Goal: Information Seeking & Learning: Learn about a topic

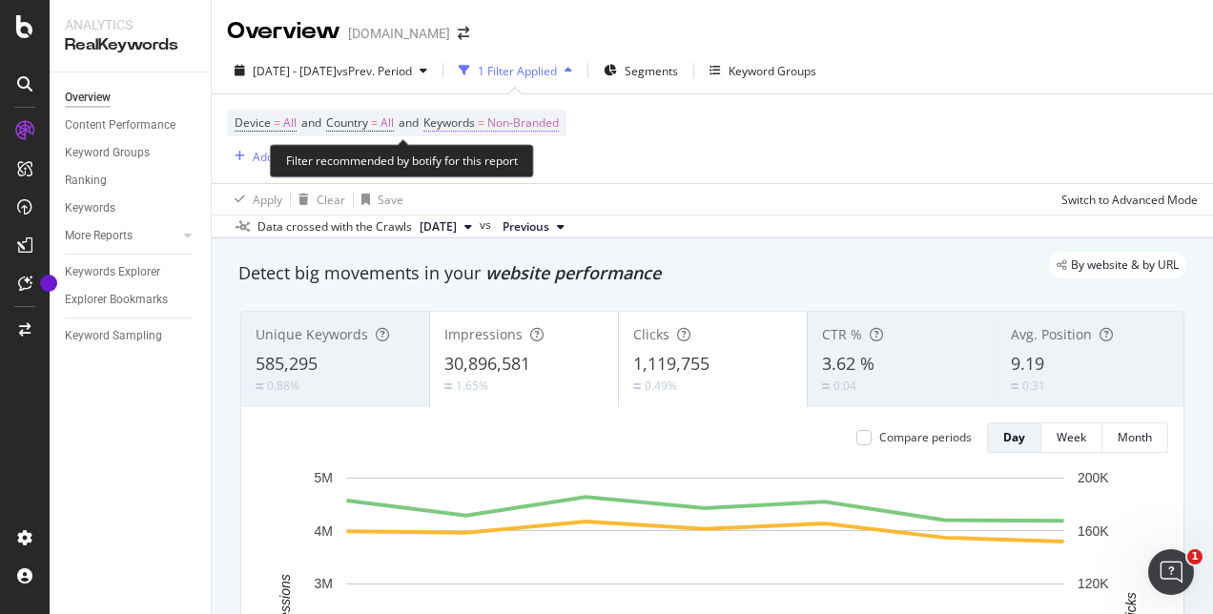
click at [521, 123] on span "Non-Branded" at bounding box center [523, 123] width 72 height 27
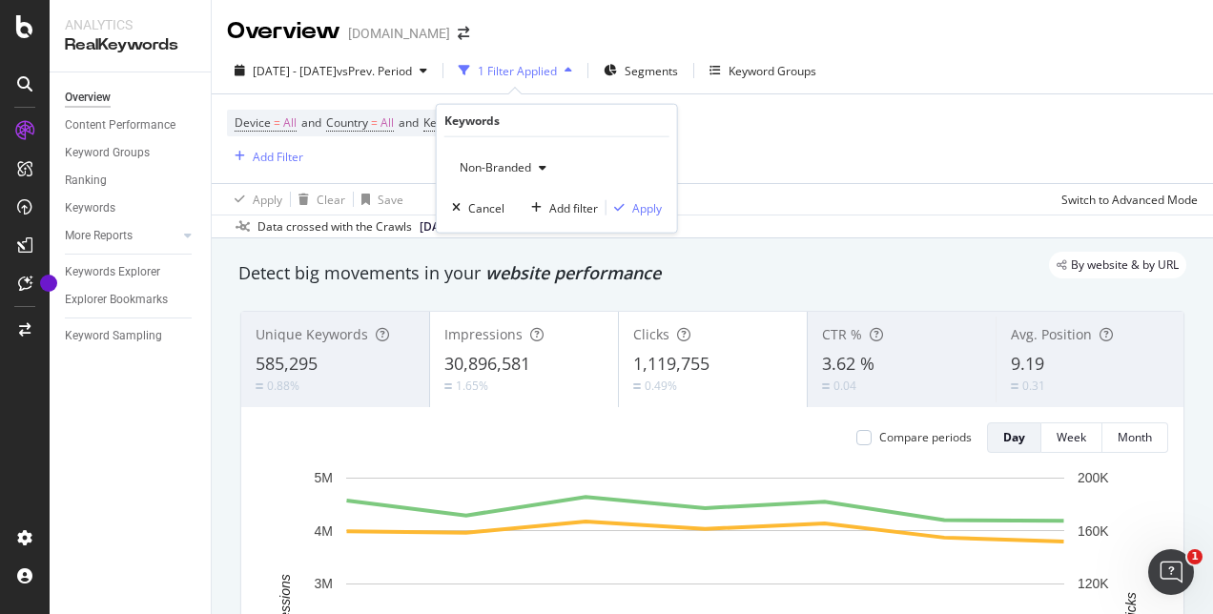
click at [526, 173] on span "Non-Branded" at bounding box center [491, 167] width 79 height 16
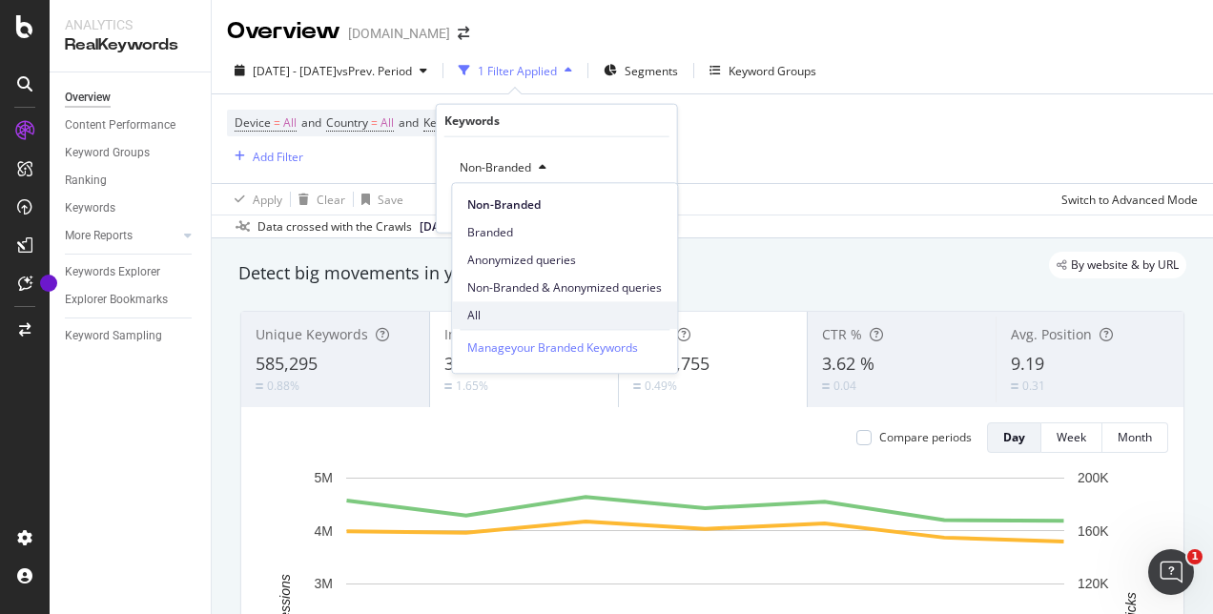
click at [500, 301] on div "All" at bounding box center [564, 315] width 225 height 28
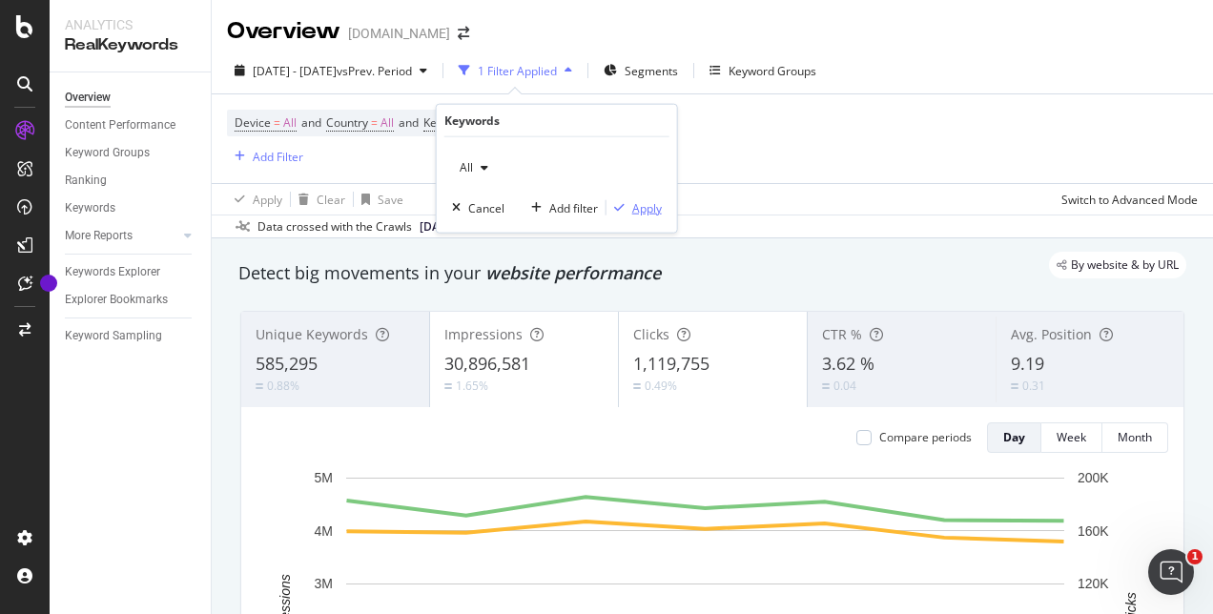
click at [635, 199] on div "Apply" at bounding box center [647, 207] width 30 height 16
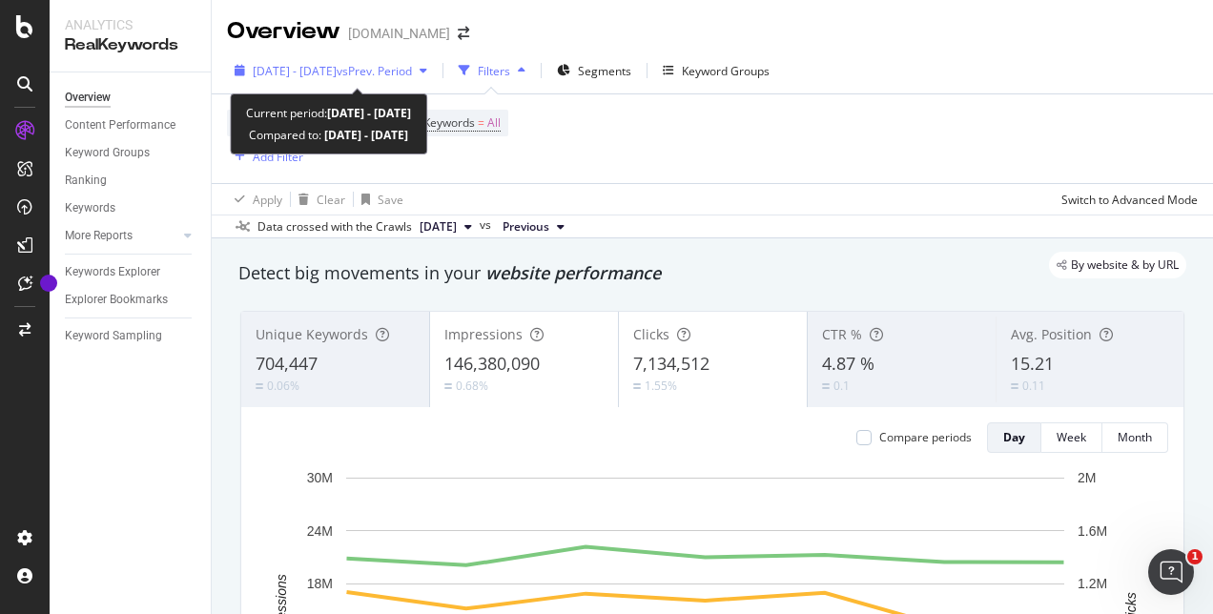
click at [385, 73] on span "vs Prev. Period" at bounding box center [374, 71] width 75 height 16
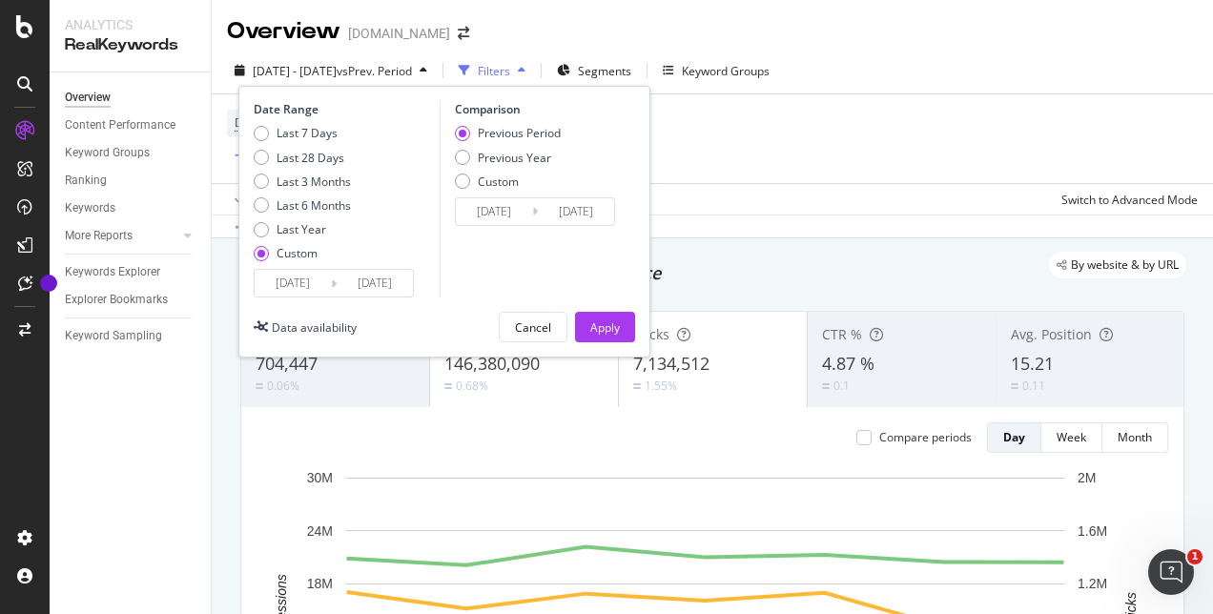
click at [300, 250] on div "Custom" at bounding box center [297, 253] width 41 height 16
type input "[DATE]"
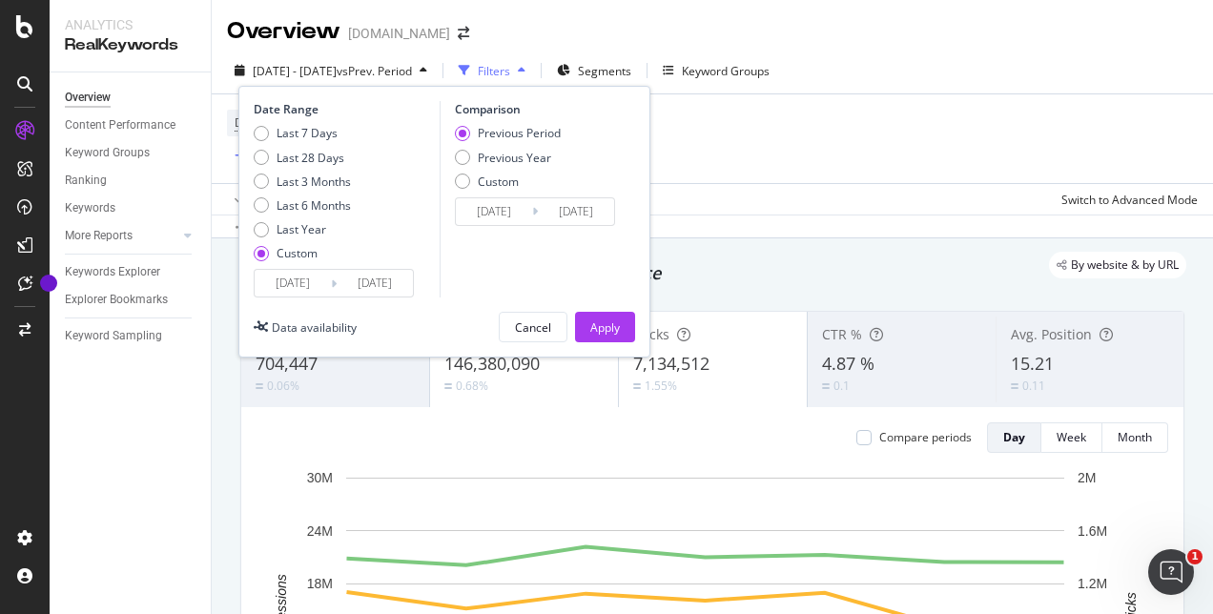
click at [286, 284] on input "[DATE]" at bounding box center [293, 283] width 76 height 27
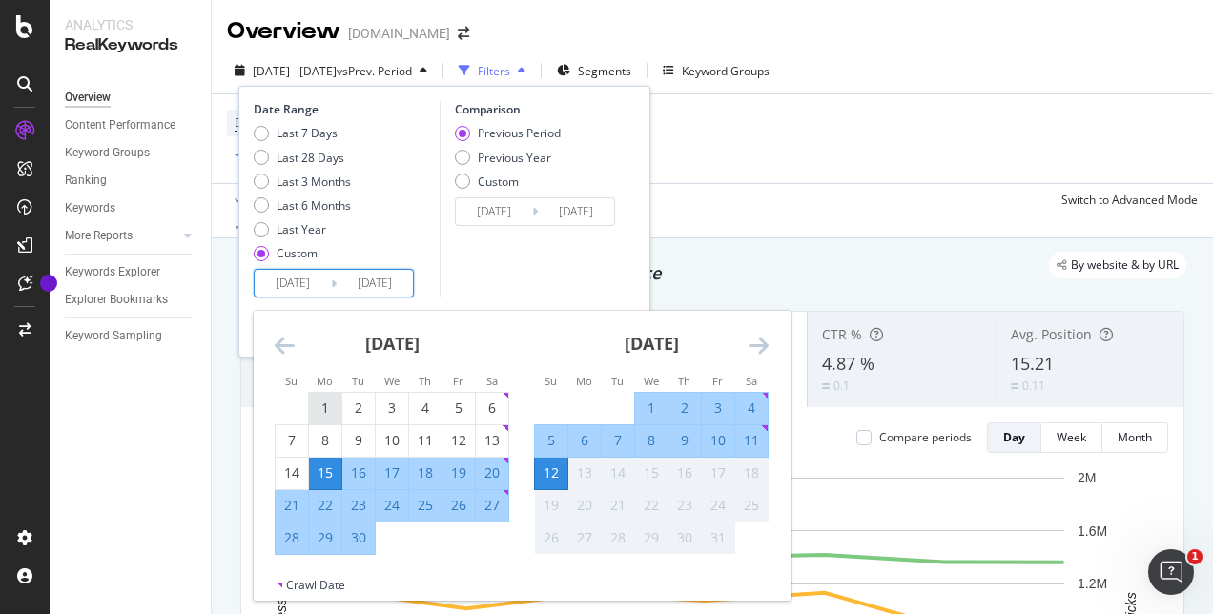
click at [318, 413] on div "1" at bounding box center [325, 408] width 32 height 19
type input "[DATE]"
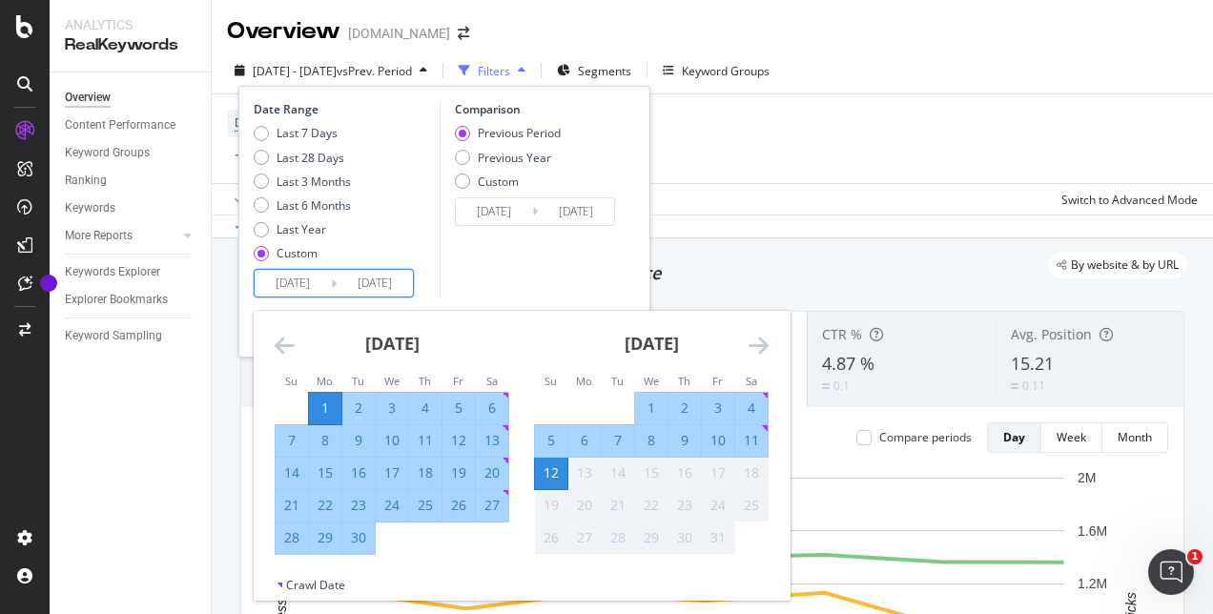
click at [355, 538] on div "30" at bounding box center [358, 537] width 32 height 19
type input "[DATE]"
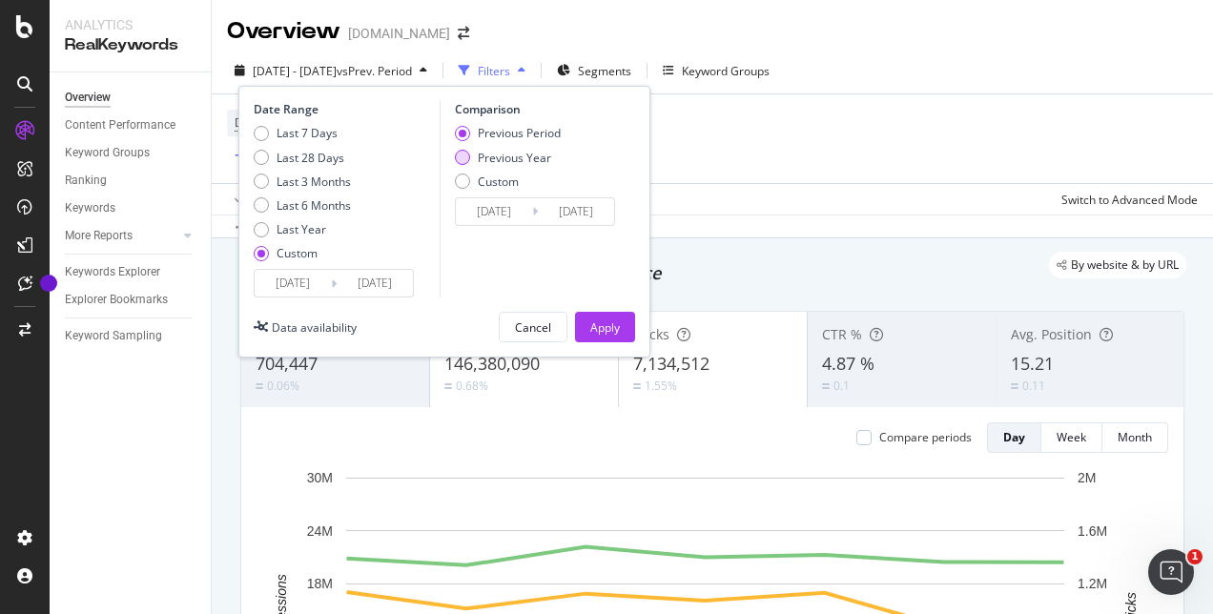
click at [479, 157] on div "Previous Year" at bounding box center [514, 158] width 73 height 16
type input "[DATE]"
click at [599, 327] on div "Apply" at bounding box center [605, 328] width 30 height 16
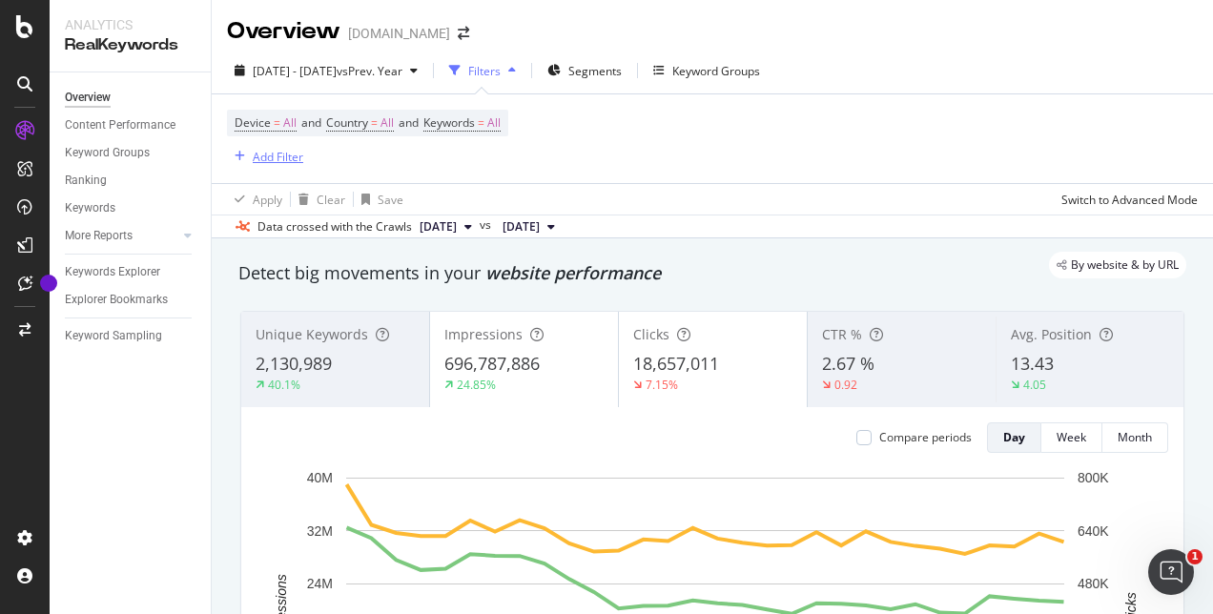
click at [292, 154] on div "Add Filter" at bounding box center [278, 157] width 51 height 16
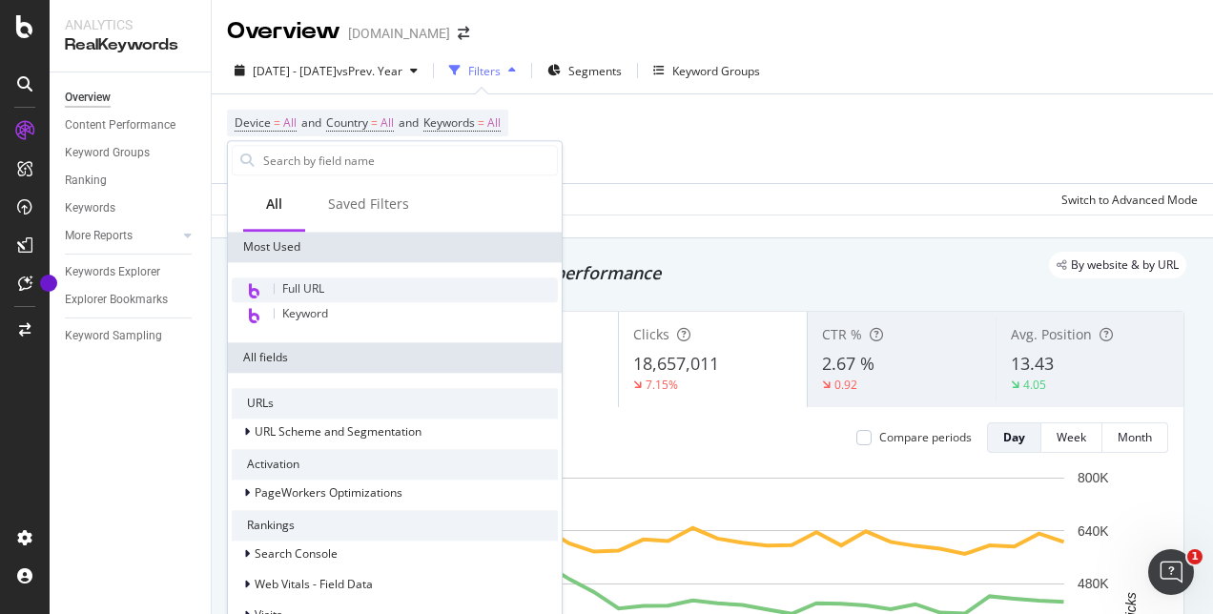
click at [311, 286] on span "Full URL" at bounding box center [303, 288] width 42 height 16
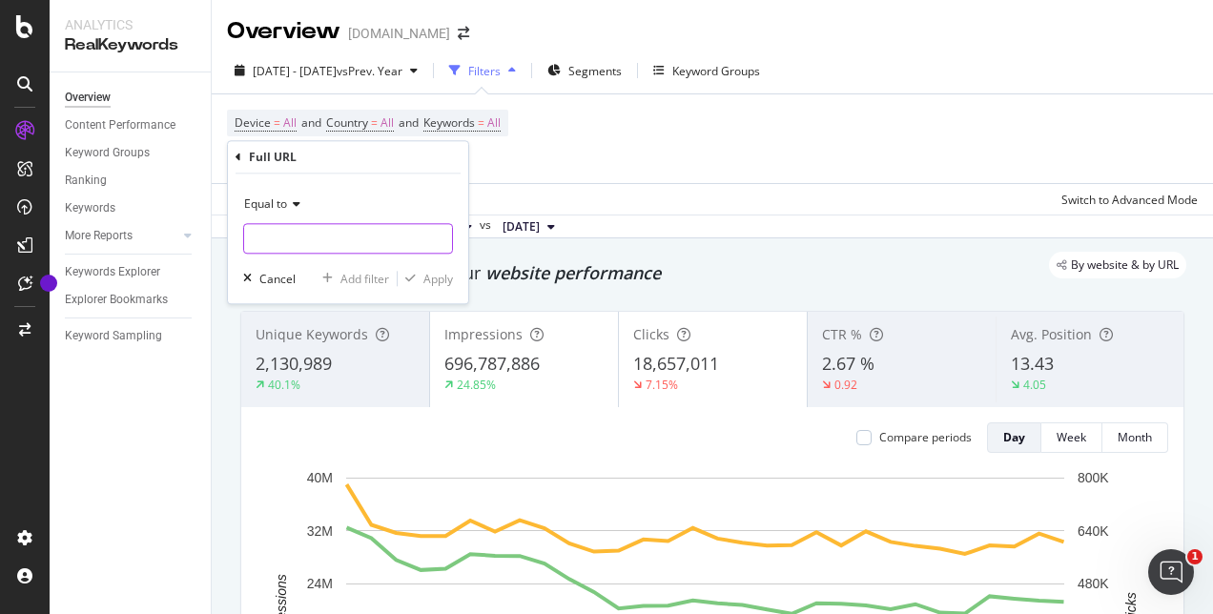
click at [332, 237] on input "text" at bounding box center [348, 238] width 208 height 31
click at [298, 231] on input "text" at bounding box center [348, 238] width 208 height 31
click at [273, 235] on input "text" at bounding box center [348, 238] width 208 height 31
paste input "lighting-ceiling-fans"
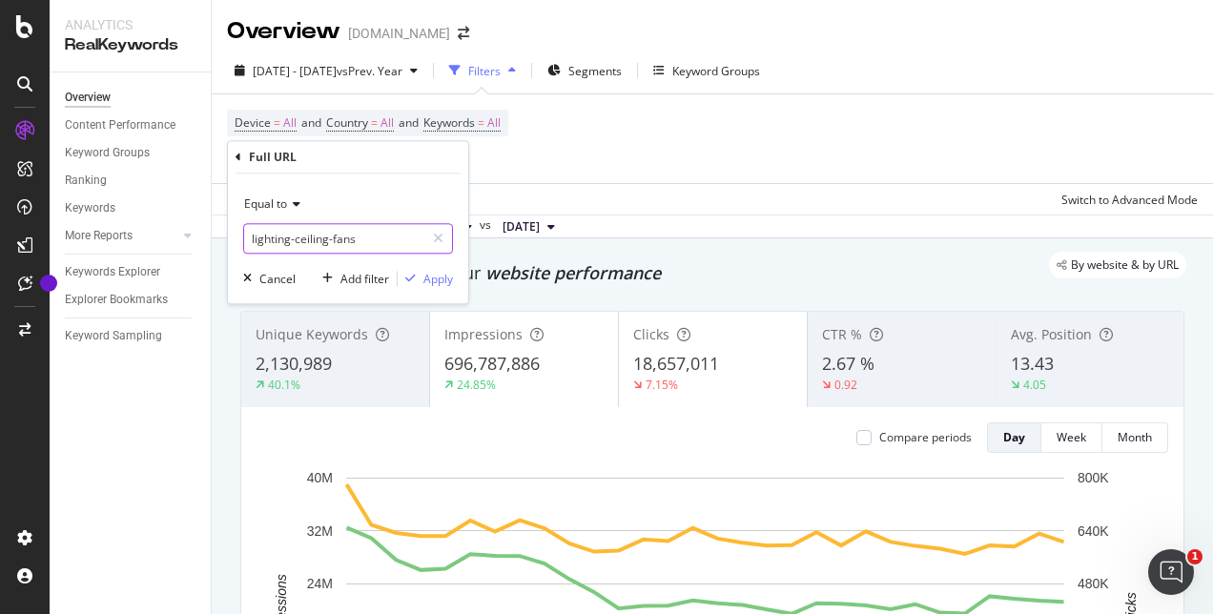
drag, startPoint x: 296, startPoint y: 245, endPoint x: 207, endPoint y: 243, distance: 88.7
click at [207, 243] on body "Analytics RealKeywords Overview Content Performance Keyword Groups Ranking Keyw…" at bounding box center [606, 307] width 1213 height 614
click at [291, 242] on input "lighting-ceiling-fans" at bounding box center [334, 238] width 180 height 31
click at [294, 242] on input "lighting-ceiling-fans" at bounding box center [334, 238] width 180 height 31
click at [334, 237] on input "ceiling-fans" at bounding box center [334, 238] width 180 height 31
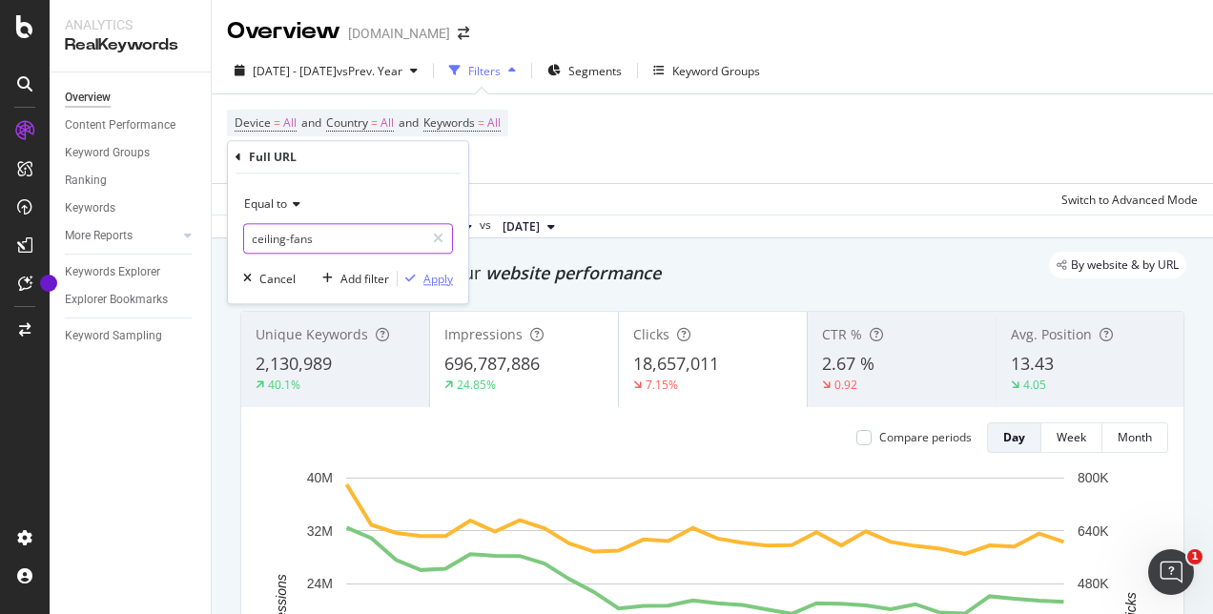
type input "ceiling-fans"
click at [423, 275] on div "button" at bounding box center [411, 278] width 26 height 11
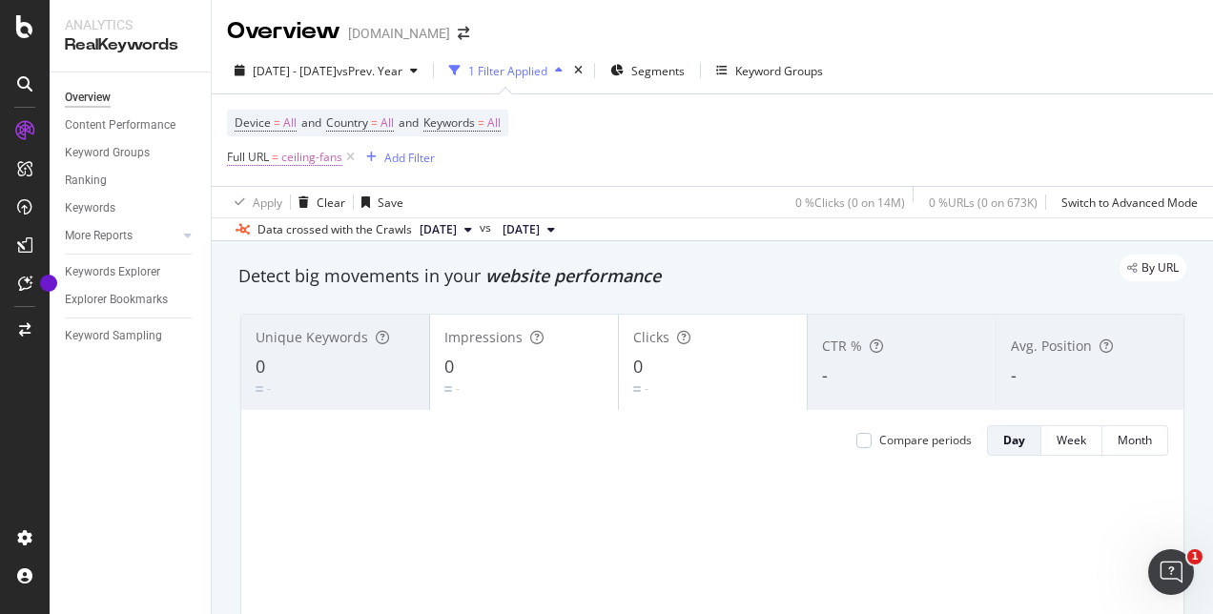
click at [306, 153] on span "ceiling-fans" at bounding box center [311, 157] width 61 height 27
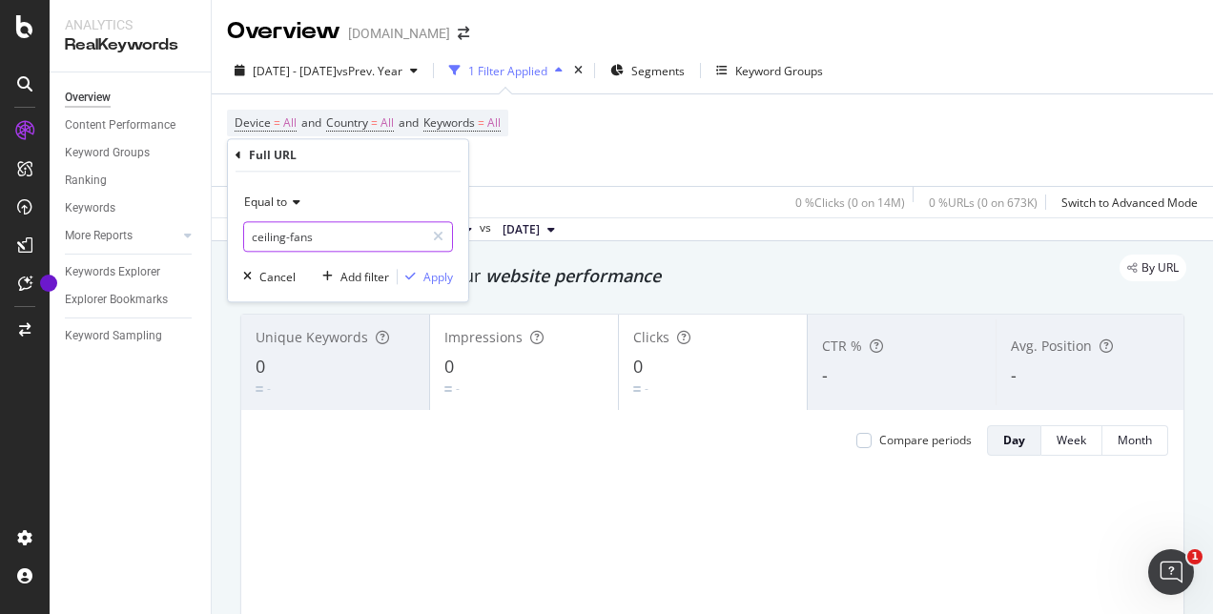
click at [318, 238] on input "ceiling-fans" at bounding box center [334, 236] width 180 height 31
paste input "lighting-ceiling-fans"
click at [385, 239] on input "lighting-ceiling-fans" at bounding box center [334, 236] width 180 height 31
type input "lighting-ceiling-fans"
click at [444, 236] on icon at bounding box center [438, 236] width 10 height 13
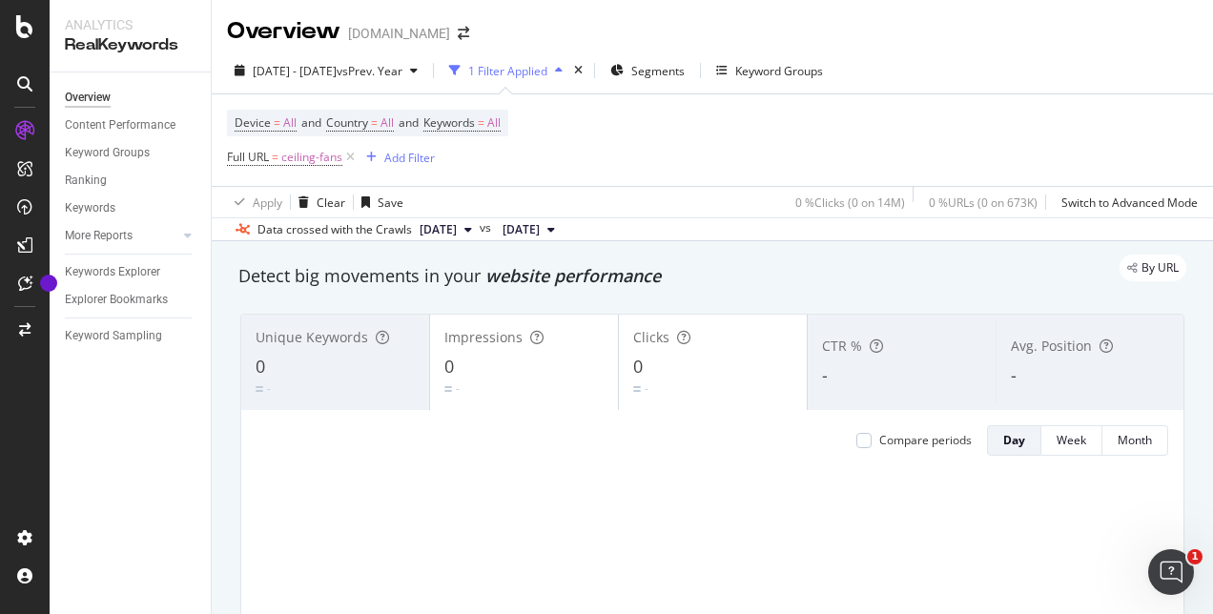
click at [537, 155] on div "Device = All and Country = All and Keywords = All Full URL = ceiling-fans Add F…" at bounding box center [712, 140] width 971 height 92
click at [296, 163] on span "ceiling-fans" at bounding box center [311, 157] width 61 height 27
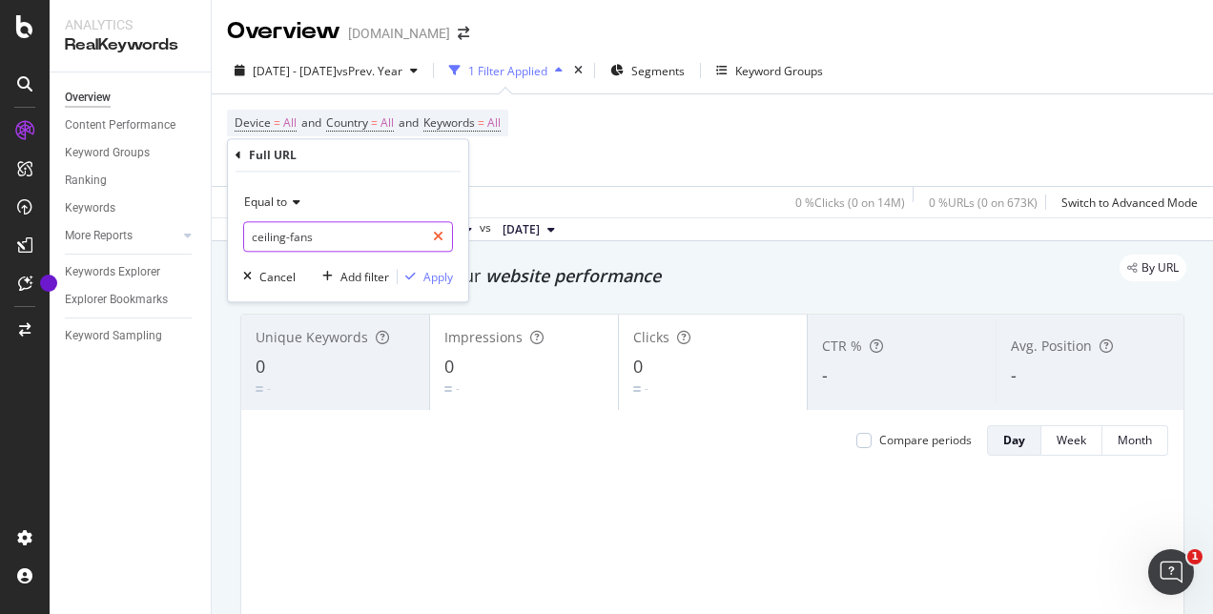
click at [440, 231] on icon at bounding box center [438, 236] width 10 height 13
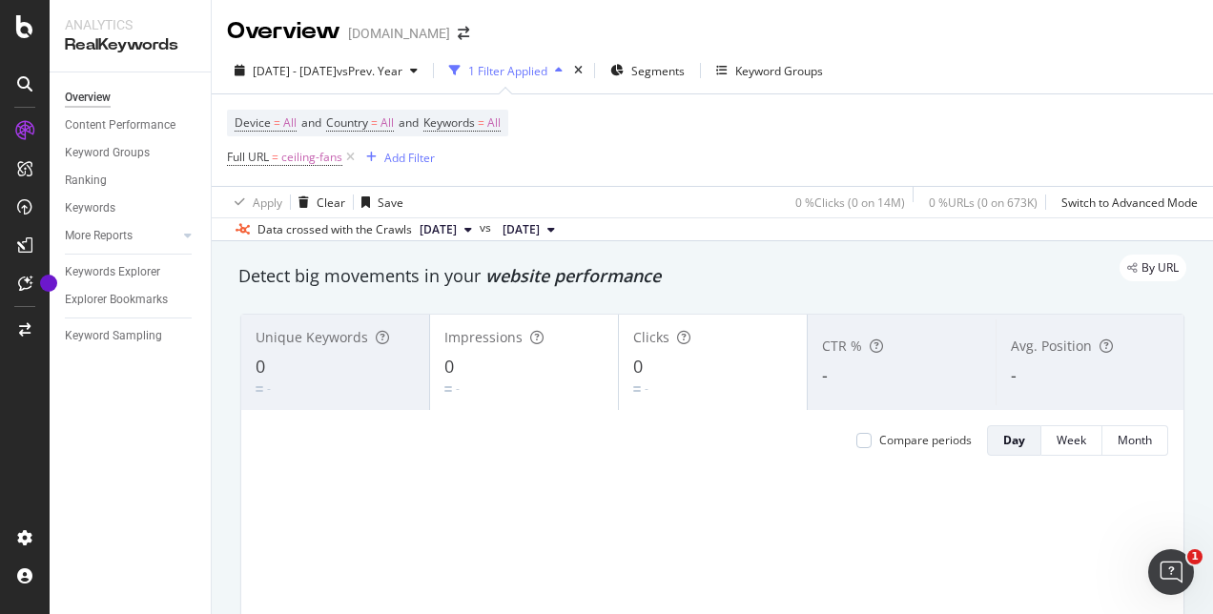
click at [663, 153] on div "Device = All and Country = All and Keywords = All Full URL = ceiling-fans Add F…" at bounding box center [712, 140] width 971 height 92
click at [324, 155] on span "ceiling-fans" at bounding box center [311, 157] width 61 height 27
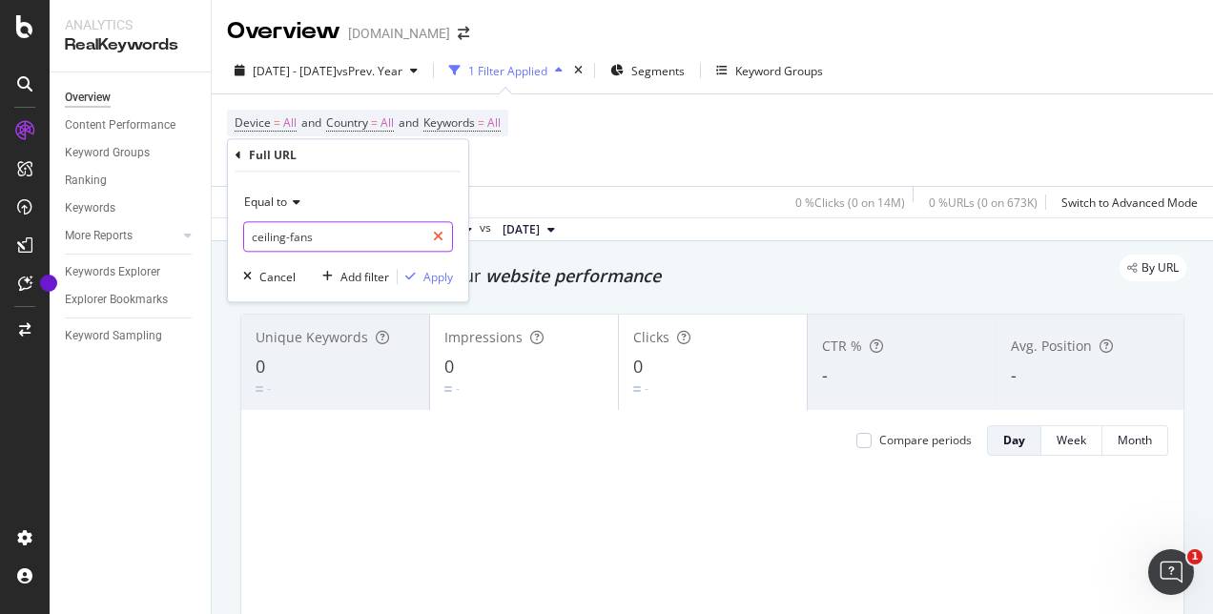
click at [437, 238] on icon at bounding box center [438, 236] width 10 height 13
click at [315, 239] on input "text" at bounding box center [348, 236] width 208 height 31
